Goal: Transaction & Acquisition: Purchase product/service

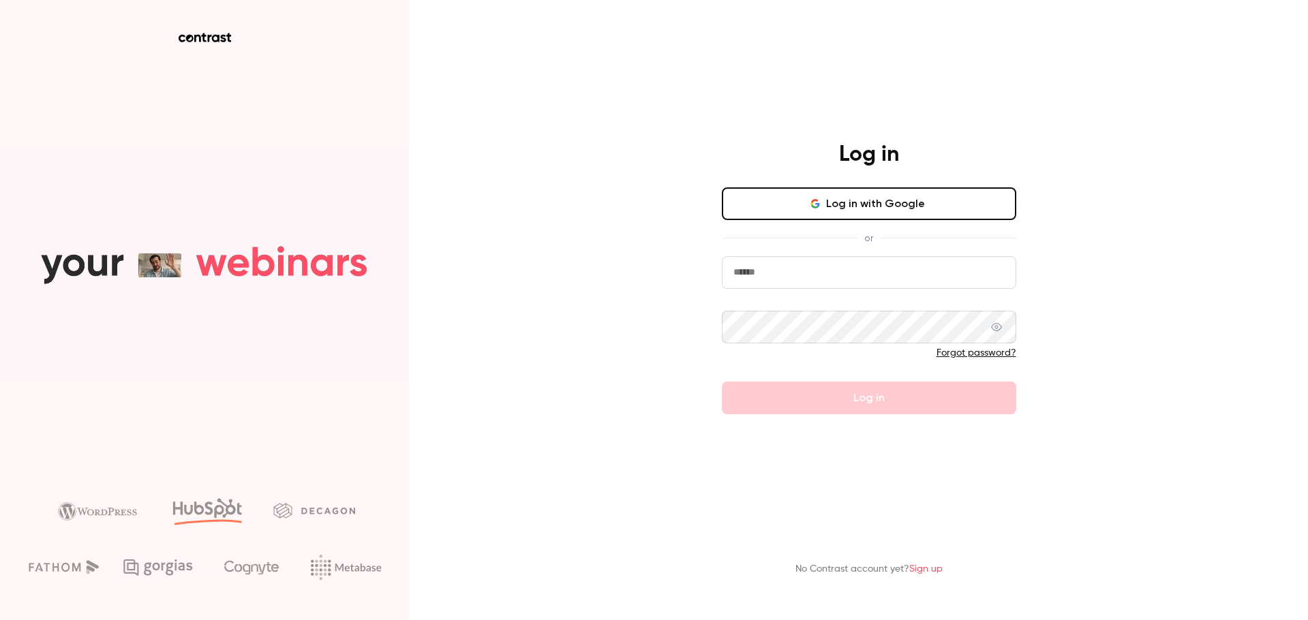
click at [936, 200] on button "Log in with Google" at bounding box center [869, 203] width 294 height 33
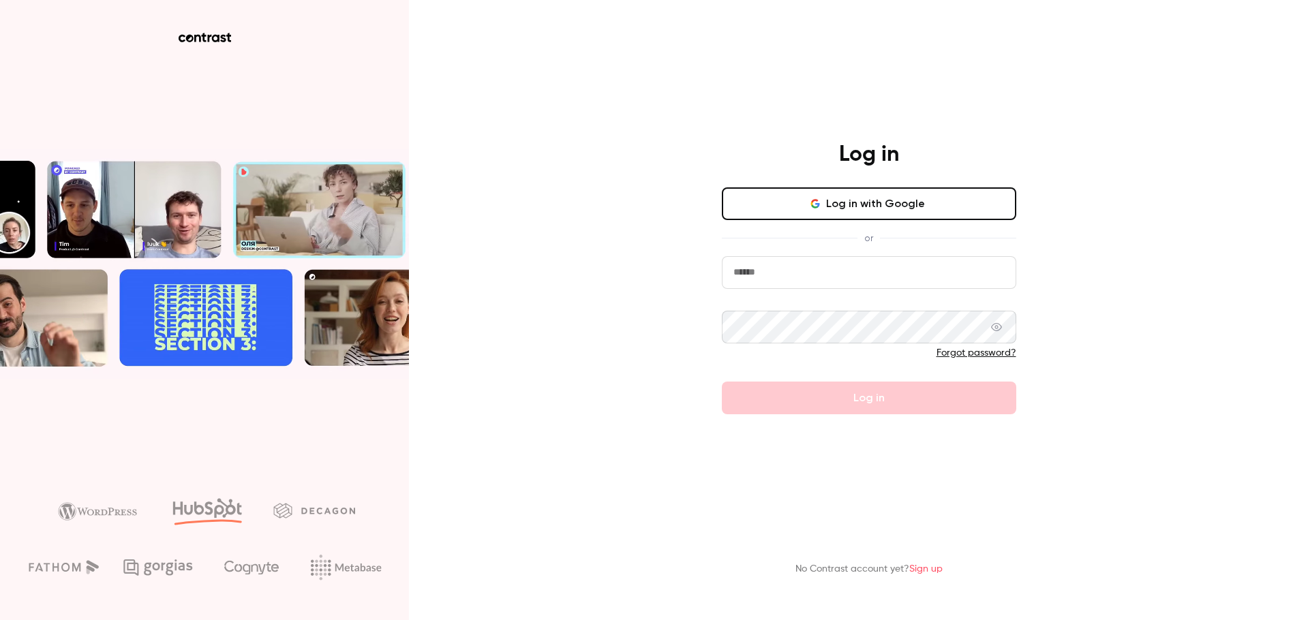
drag, startPoint x: 1125, startPoint y: 211, endPoint x: 1066, endPoint y: 88, distance: 136.8
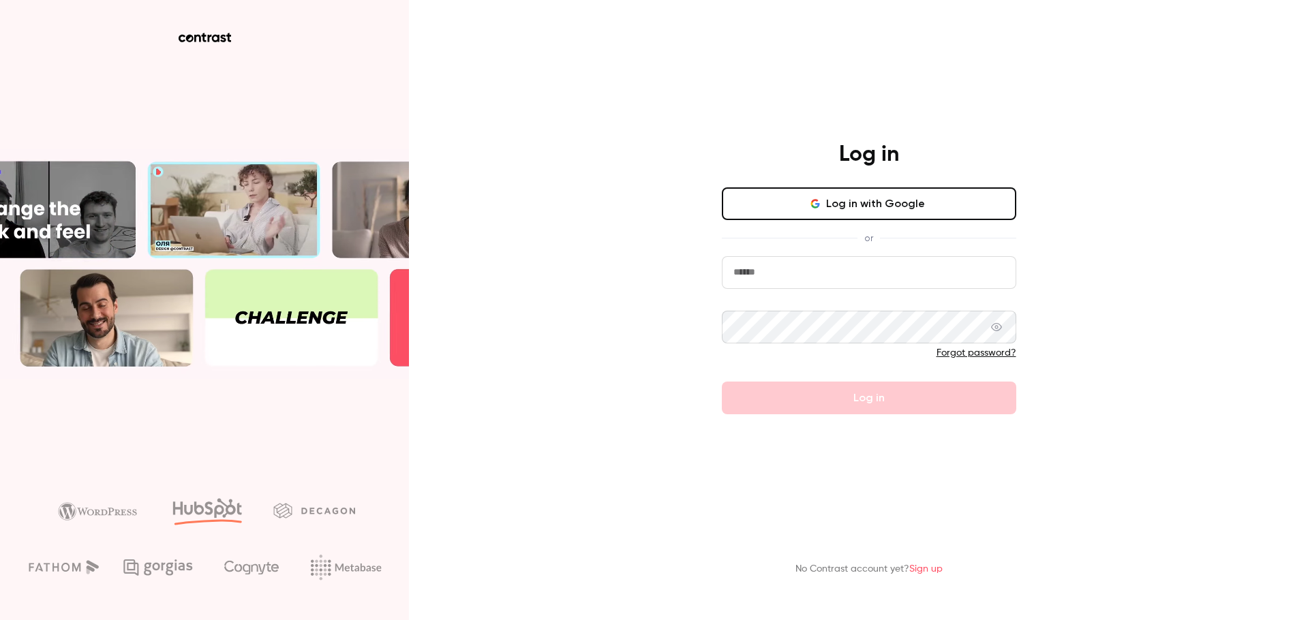
click at [1066, 88] on div "Log in Log in with Google or Forgot password? Log in No Contrast account yet? S…" at bounding box center [654, 310] width 1308 height 620
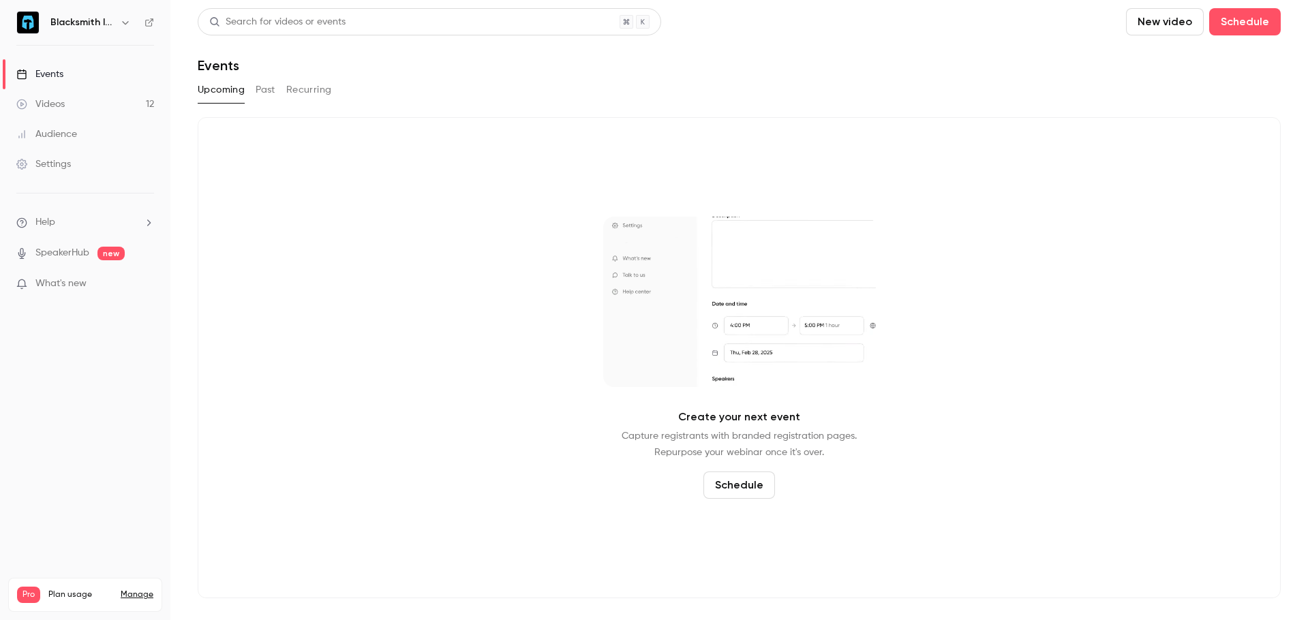
click at [55, 170] on div "Settings" at bounding box center [43, 164] width 55 height 14
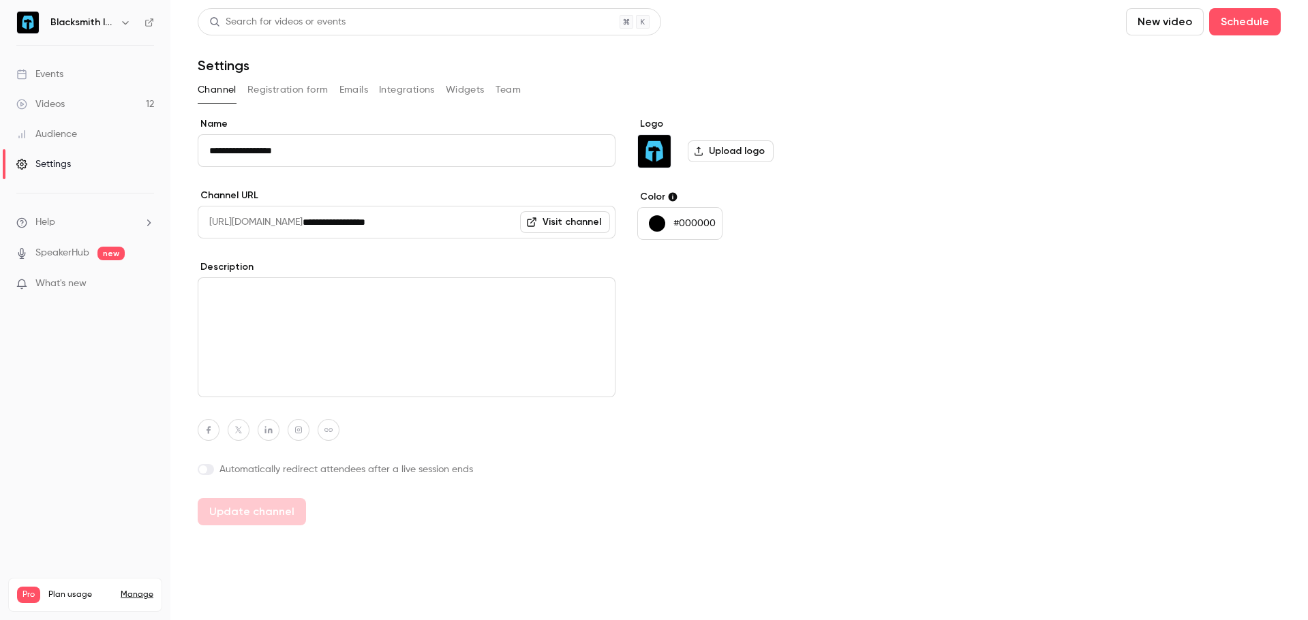
click at [147, 589] on link "Manage" at bounding box center [137, 594] width 33 height 11
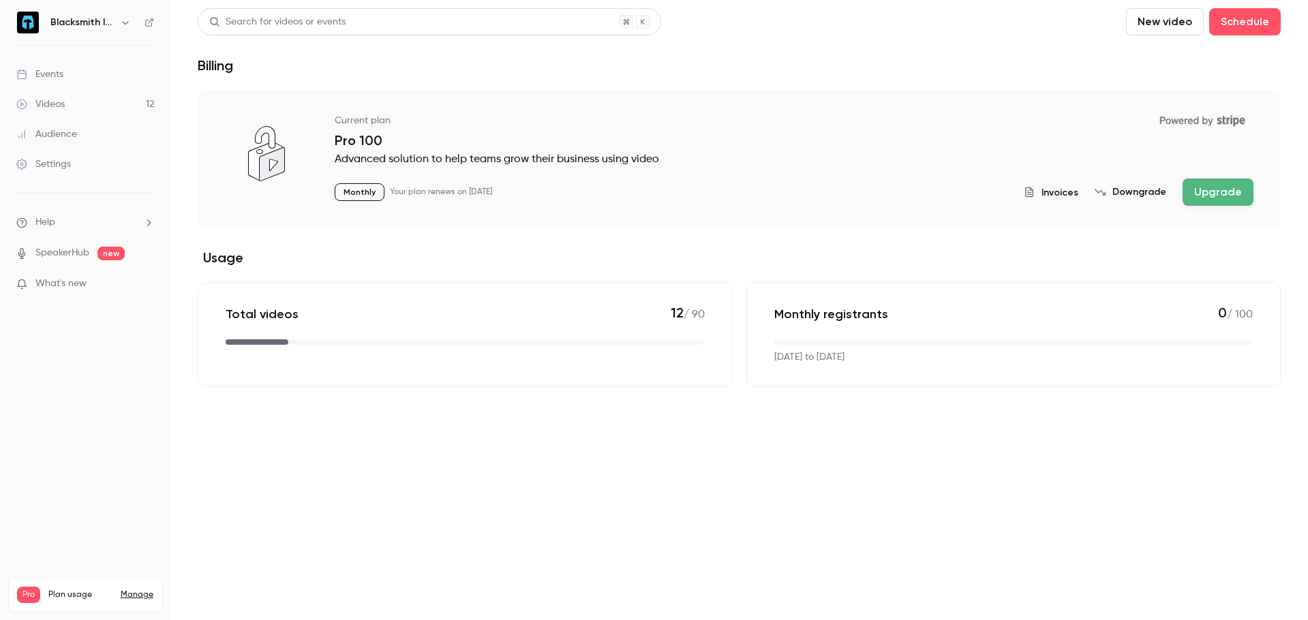
click at [128, 20] on icon "button" at bounding box center [125, 22] width 11 height 11
click at [85, 126] on div "Billing" at bounding box center [116, 126] width 132 height 14
click at [116, 19] on div "Blacksmith InfoSec" at bounding box center [91, 22] width 83 height 16
click at [125, 24] on icon "button" at bounding box center [125, 22] width 6 height 3
click at [181, 121] on div "Billing" at bounding box center [116, 126] width 132 height 14
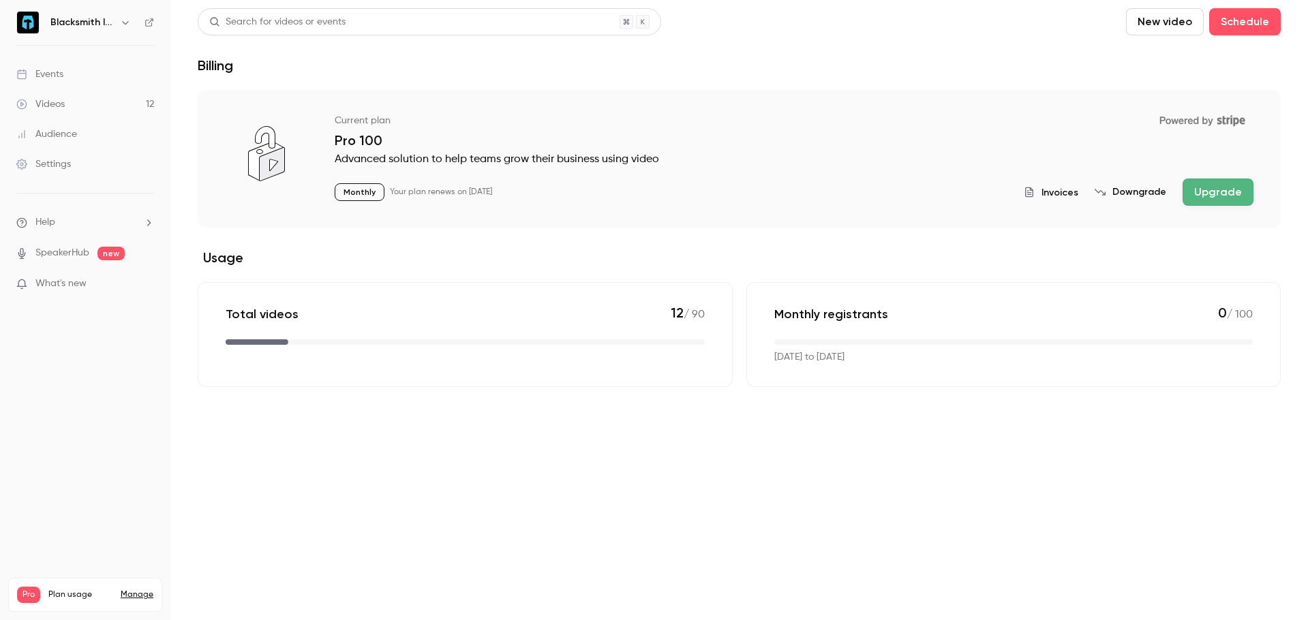
click at [61, 163] on div "Settings" at bounding box center [43, 164] width 55 height 14
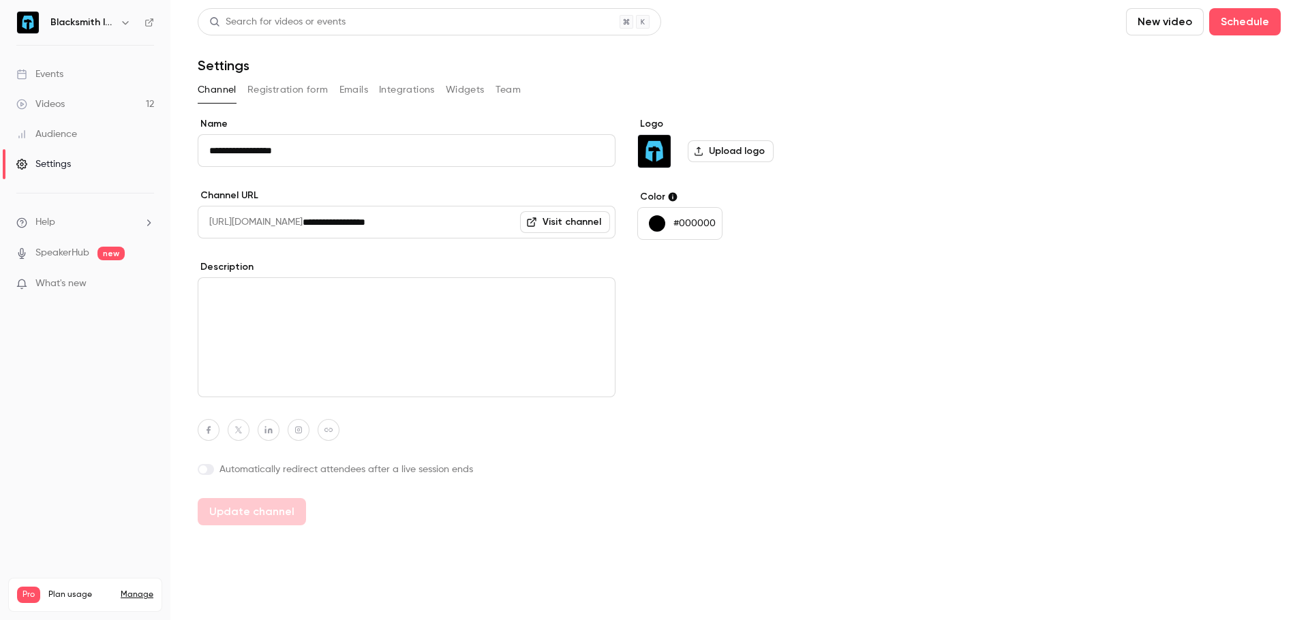
click at [515, 88] on button "Team" at bounding box center [508, 90] width 26 height 22
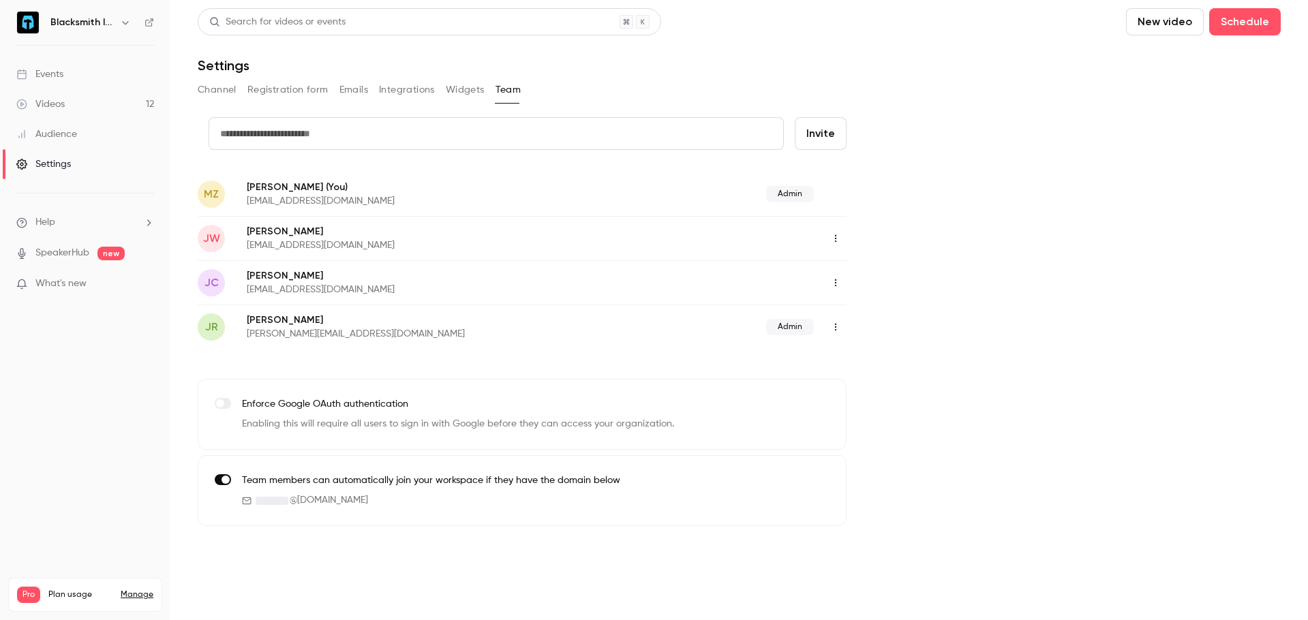
click at [74, 220] on li "Help" at bounding box center [85, 222] width 138 height 14
click at [240, 244] on link "Help center" at bounding box center [250, 249] width 149 height 36
click at [147, 589] on link "Manage" at bounding box center [137, 594] width 33 height 11
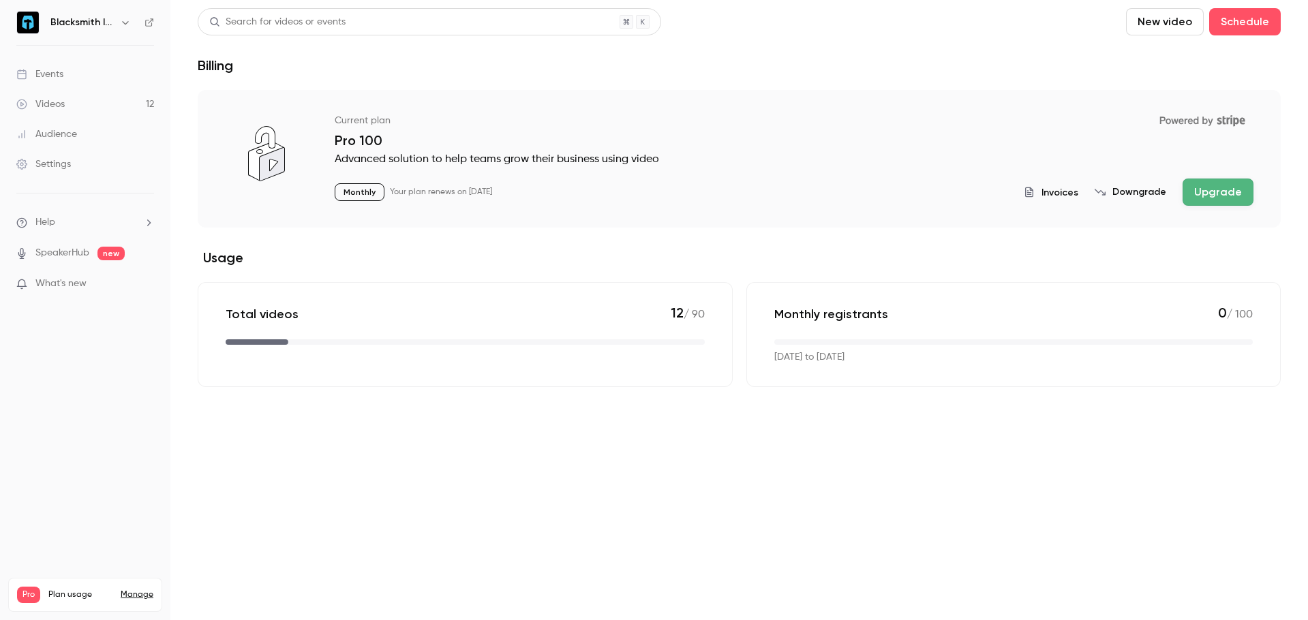
click at [1237, 119] on icon "billing" at bounding box center [1235, 121] width 5 height 9
click at [1226, 194] on button "Upgrade" at bounding box center [1217, 192] width 71 height 27
